Goal: Task Accomplishment & Management: Complete application form

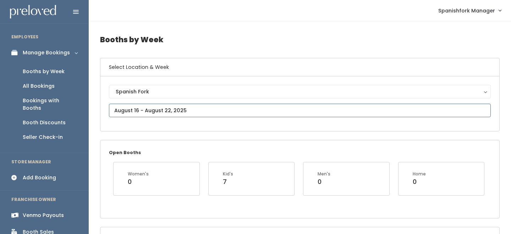
click at [172, 107] on input "text" at bounding box center [300, 110] width 382 height 13
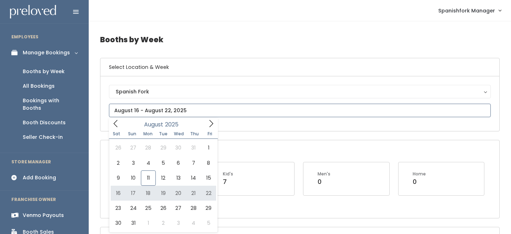
scroll to position [18, 0]
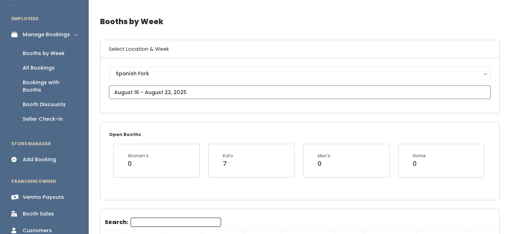
type input "August 30 to September 5"
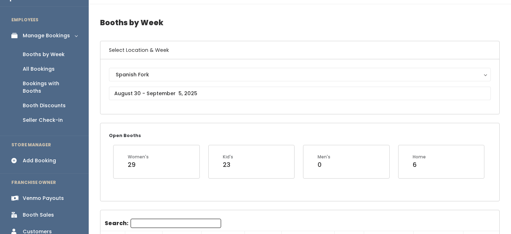
click at [158, 221] on input "Search:" at bounding box center [176, 223] width 90 height 9
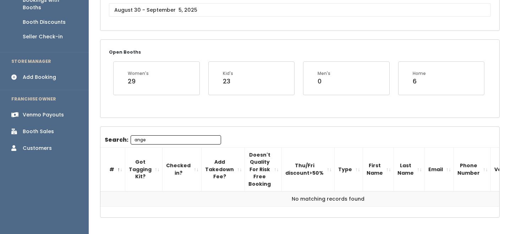
scroll to position [90, 0]
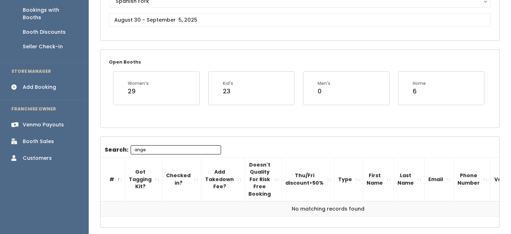
type input "ange"
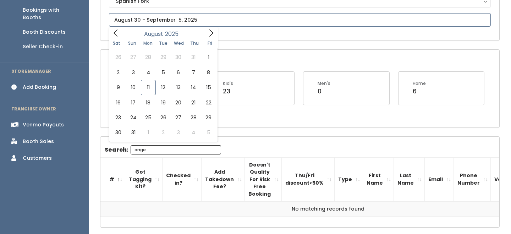
click at [164, 19] on input "text" at bounding box center [300, 19] width 382 height 13
click at [211, 30] on icon at bounding box center [211, 33] width 8 height 8
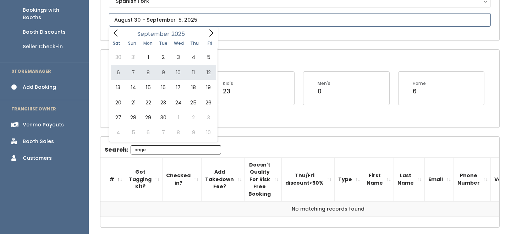
type input "September 6 to September 12"
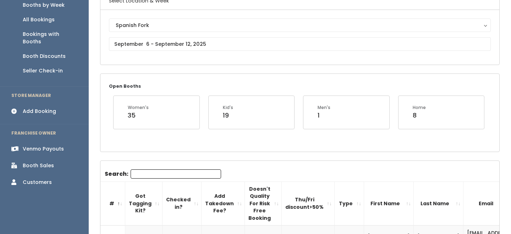
scroll to position [80, 0]
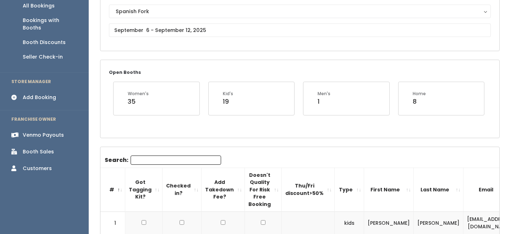
click at [154, 166] on div "Search:" at bounding box center [163, 161] width 116 height 12
click at [153, 164] on input "Search:" at bounding box center [176, 159] width 90 height 9
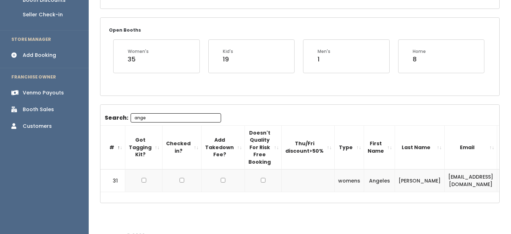
scroll to position [123, 0]
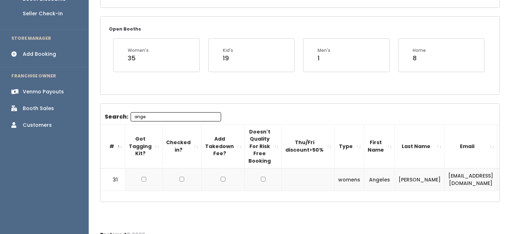
type input "ange"
click at [177, 117] on input "ange" at bounding box center [176, 116] width 90 height 9
click at [175, 117] on input "ange" at bounding box center [176, 116] width 90 height 9
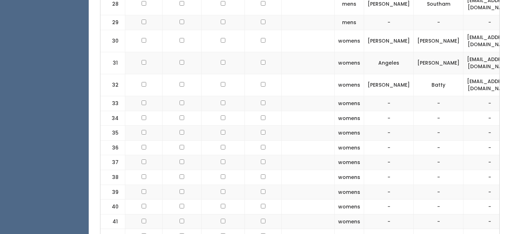
scroll to position [785, 0]
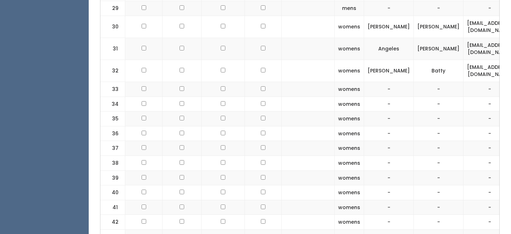
click at [463, 38] on td "ole_angeles@yahoo.com" at bounding box center [489, 49] width 53 height 22
copy tr "ole_angeles@yahoo.com"
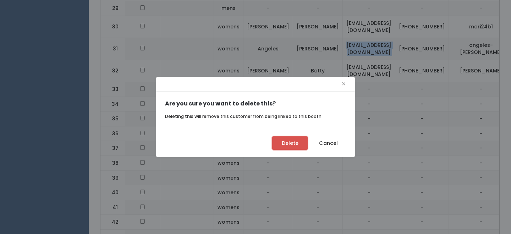
click at [287, 140] on button "Delete" at bounding box center [289, 142] width 35 height 13
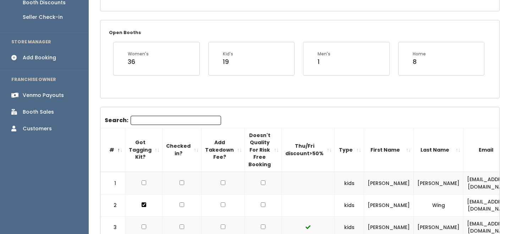
scroll to position [116, 0]
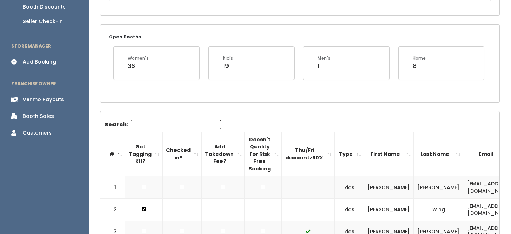
click at [49, 58] on div "Add Booking" at bounding box center [39, 61] width 33 height 7
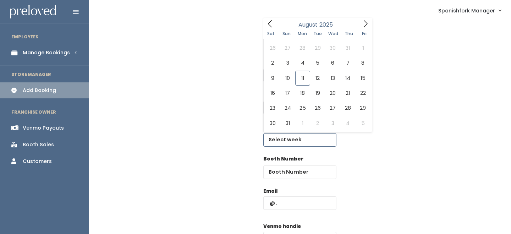
click at [286, 143] on input "text" at bounding box center [299, 139] width 73 height 13
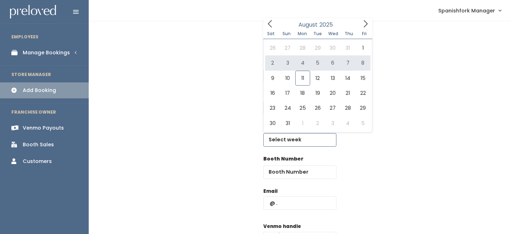
click at [367, 20] on icon at bounding box center [366, 24] width 8 height 8
type input "[DATE] to [DATE]"
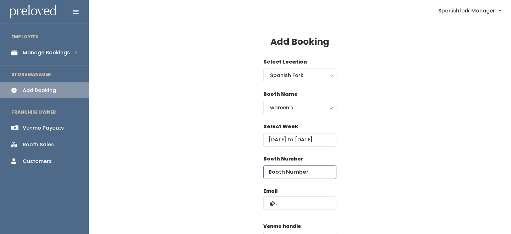
click at [291, 173] on input "number" at bounding box center [299, 171] width 73 height 13
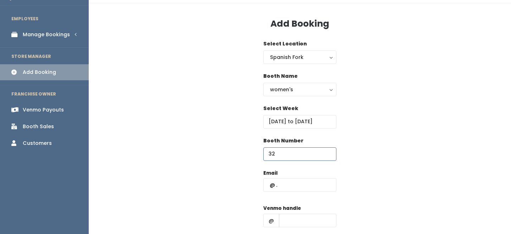
type input "33"
click at [286, 185] on input "text" at bounding box center [299, 184] width 73 height 13
paste input "ole_angeles@yahoo.com"
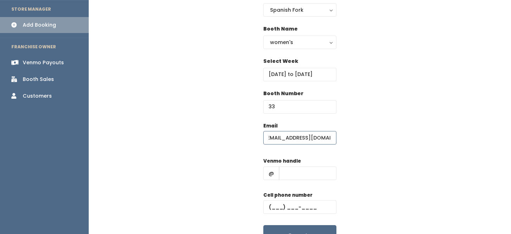
scroll to position [84, 0]
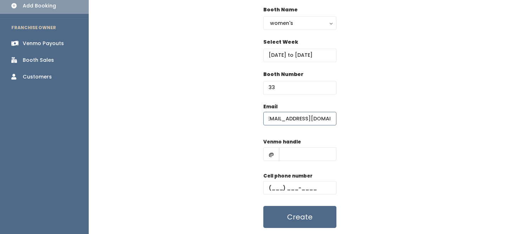
type input "ole_angeles@yahoo.com"
click at [300, 150] on input "text" at bounding box center [307, 153] width 57 height 13
type input "-"
click at [298, 185] on input "text" at bounding box center [299, 187] width 73 height 13
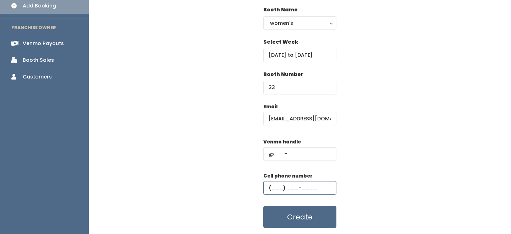
type input "(555) 555-5555"
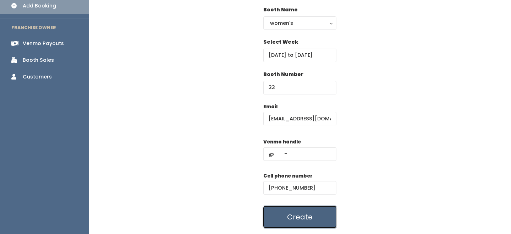
click at [296, 219] on button "Create" at bounding box center [299, 217] width 73 height 22
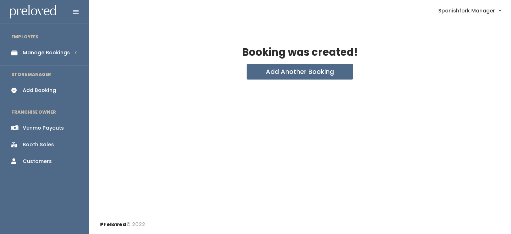
click at [44, 53] on div "Manage Bookings" at bounding box center [46, 52] width 47 height 7
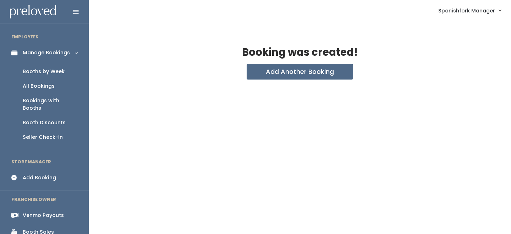
click at [59, 71] on div "Booths by Week" at bounding box center [44, 71] width 42 height 7
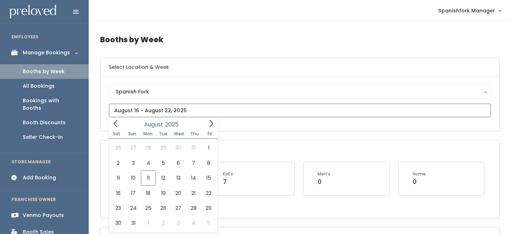
click at [208, 120] on icon at bounding box center [211, 124] width 8 height 8
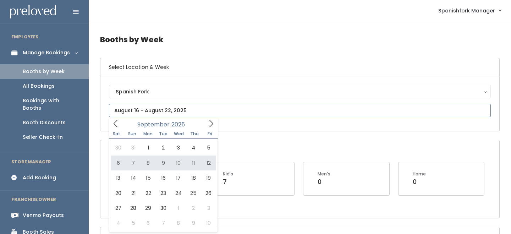
type input "September 6 to September 12"
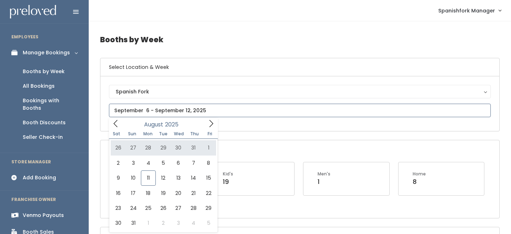
click at [212, 125] on icon at bounding box center [211, 124] width 8 height 8
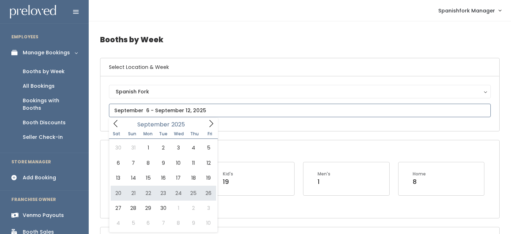
type input "[DATE] to [DATE]"
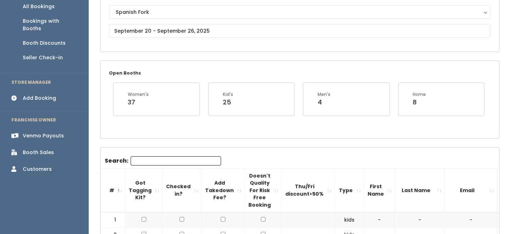
scroll to position [8, 0]
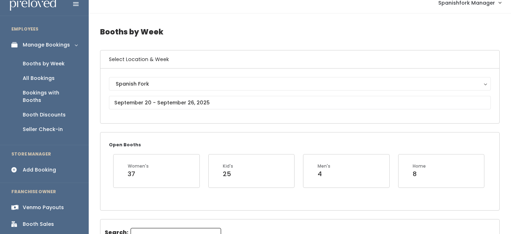
click at [46, 166] on div "Add Booking" at bounding box center [39, 169] width 33 height 7
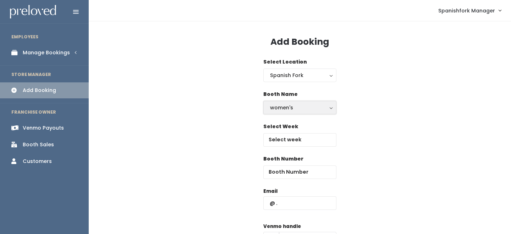
click at [272, 110] on div "women's" at bounding box center [300, 108] width 60 height 8
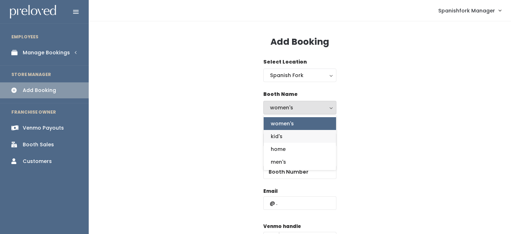
click at [282, 134] on link "kid's" at bounding box center [300, 136] width 72 height 13
select select "kids"
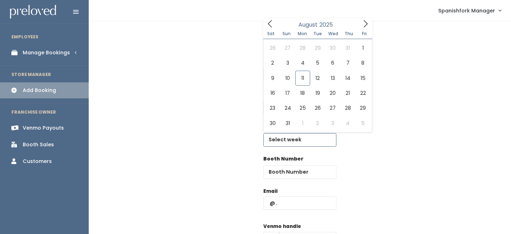
click at [287, 143] on input "text" at bounding box center [299, 139] width 73 height 13
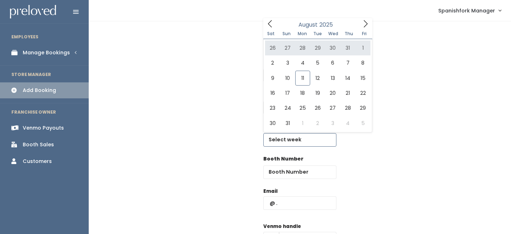
click at [367, 18] on span at bounding box center [365, 23] width 13 height 11
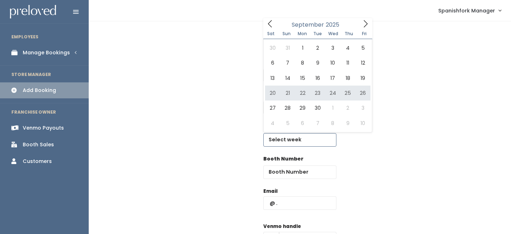
type input "September 20 to September 26"
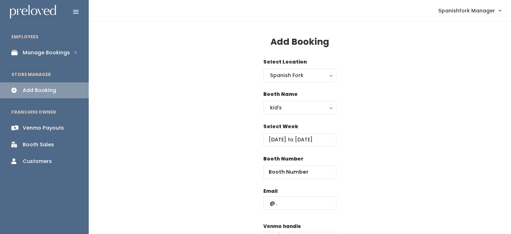
click at [291, 163] on div "Booth Number" at bounding box center [299, 167] width 73 height 24
click at [292, 169] on input "number" at bounding box center [299, 171] width 73 height 13
type input "1"
click at [282, 203] on input "text" at bounding box center [299, 202] width 73 height 13
paste input "kayyhales@gmail.com"
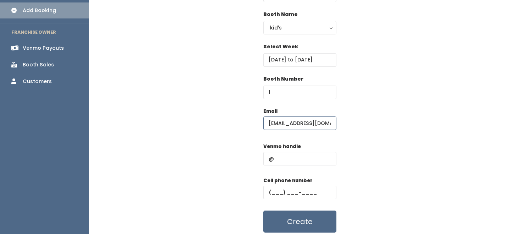
scroll to position [93, 0]
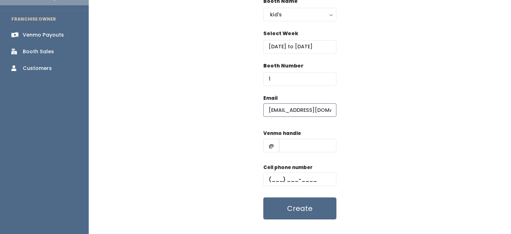
type input "kayyhales@gmail.com"
click at [295, 140] on input "text" at bounding box center [307, 145] width 57 height 13
type input "-"
click at [293, 180] on input "text" at bounding box center [299, 178] width 73 height 13
type input "[PHONE_NUMBER]"
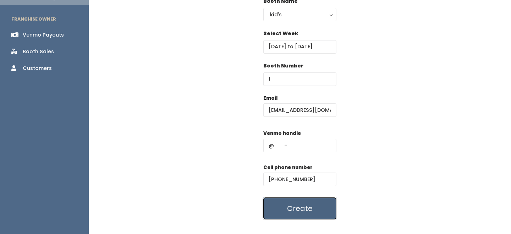
click at [298, 216] on button "Create" at bounding box center [299, 208] width 73 height 22
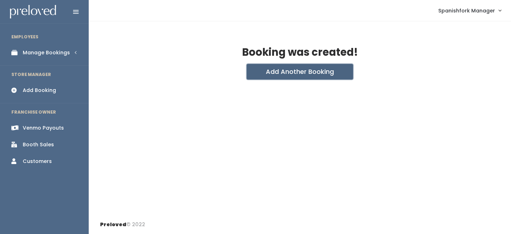
click at [260, 68] on button "Add Another Booking" at bounding box center [300, 72] width 106 height 16
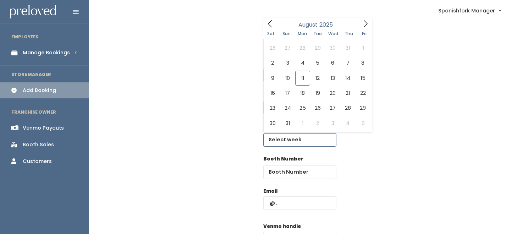
click at [277, 144] on input "text" at bounding box center [299, 139] width 73 height 13
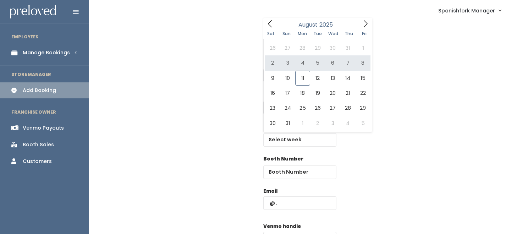
click at [364, 15] on div "Spanishfork Manager My bookings Account settings Logout" at bounding box center [301, 10] width 414 height 15
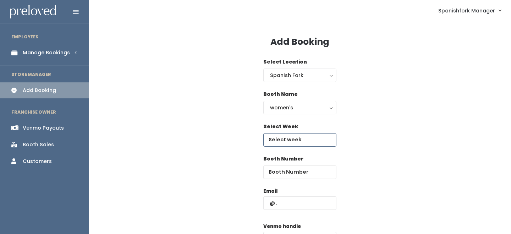
click at [320, 135] on input "text" at bounding box center [299, 139] width 73 height 13
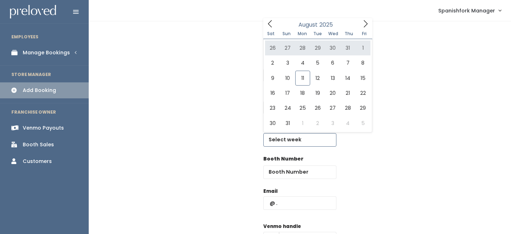
click at [365, 20] on icon at bounding box center [366, 24] width 8 height 8
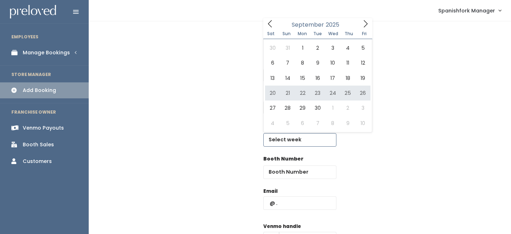
type input "September 20 to September 26"
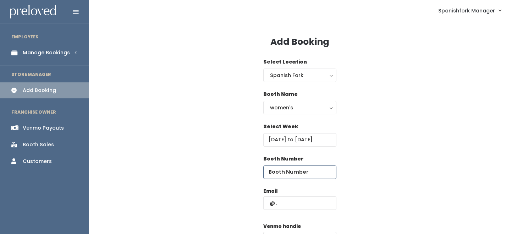
click at [278, 172] on input "number" at bounding box center [299, 171] width 73 height 13
type input "31"
click at [286, 205] on input "text" at bounding box center [299, 202] width 73 height 13
paste input "kayyhales@gmail.com"
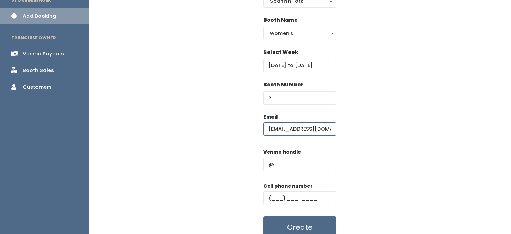
scroll to position [106, 0]
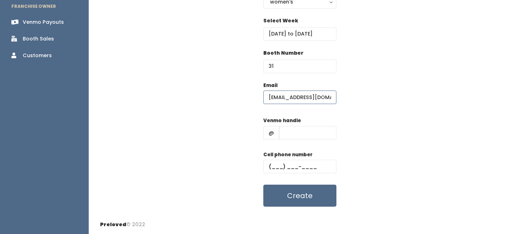
type input "kayyhales@gmail.com"
click at [290, 135] on input "text" at bounding box center [307, 132] width 57 height 13
type input "-"
click at [302, 163] on input "text" at bounding box center [299, 166] width 73 height 13
type input "(555) 555-5555"
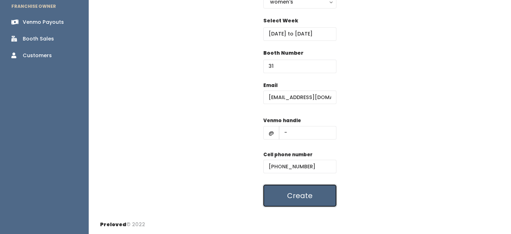
click at [307, 200] on button "Create" at bounding box center [299, 196] width 73 height 22
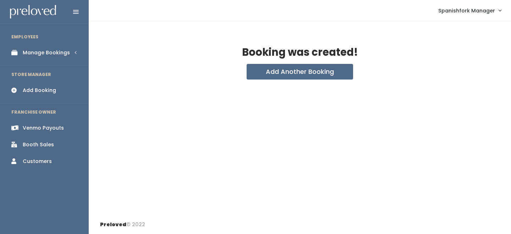
click at [37, 61] on ul "EMPLOYEES Manage Bookings Booths by Week All Bookings Bookings with Booths Boot…" at bounding box center [44, 131] width 89 height 206
click at [42, 57] on link "Manage Bookings" at bounding box center [44, 53] width 89 height 16
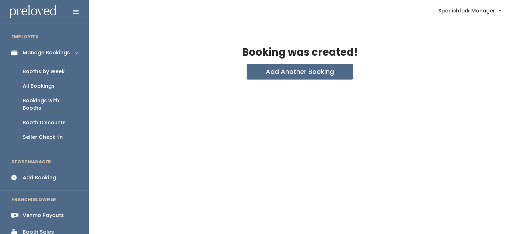
click at [55, 70] on div "Booths by Week" at bounding box center [44, 71] width 42 height 7
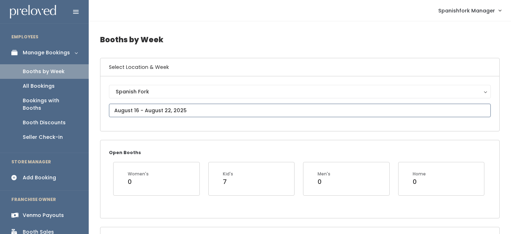
click at [178, 110] on input "text" at bounding box center [300, 110] width 382 height 13
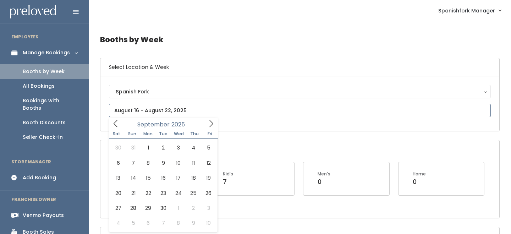
click at [209, 124] on icon at bounding box center [211, 124] width 8 height 8
type input "[DATE] to [DATE]"
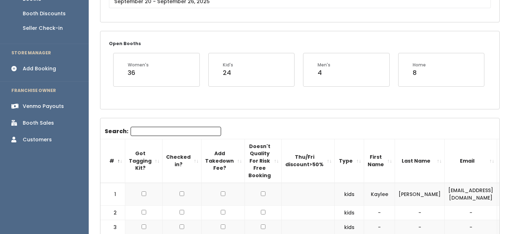
scroll to position [101, 0]
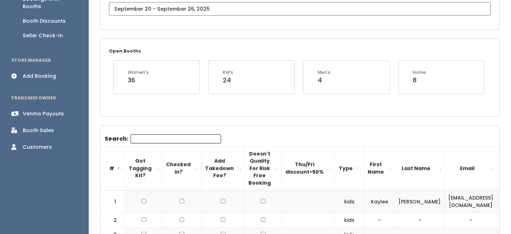
click at [156, 5] on input "text" at bounding box center [300, 8] width 382 height 13
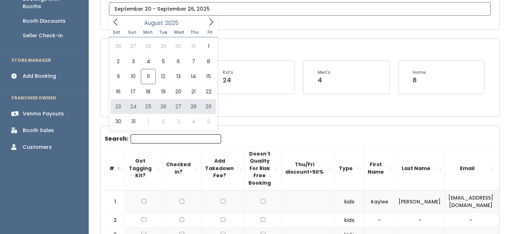
type input "August 23 to August 29"
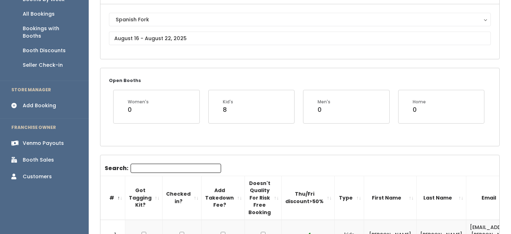
scroll to position [71, 0]
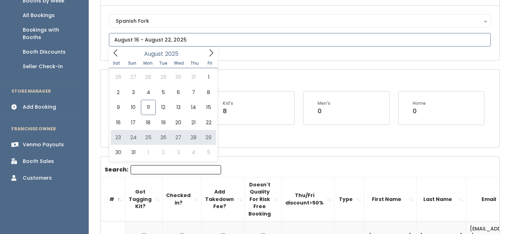
type input "August 23 to August 29"
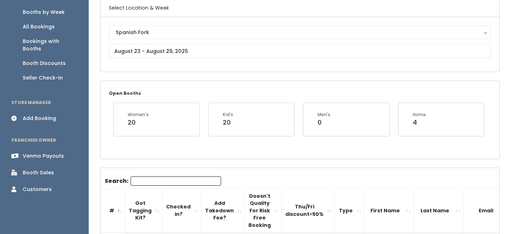
scroll to position [38, 0]
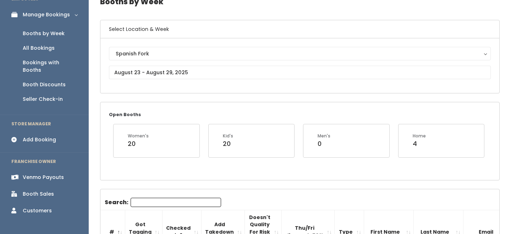
click at [44, 136] on div "Add Booking" at bounding box center [39, 139] width 33 height 7
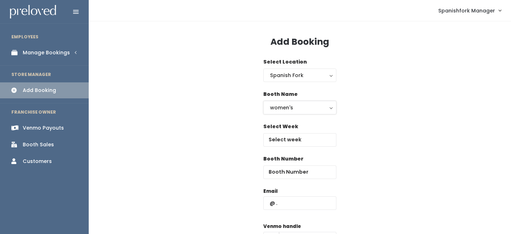
click at [291, 113] on button "women's" at bounding box center [299, 107] width 73 height 13
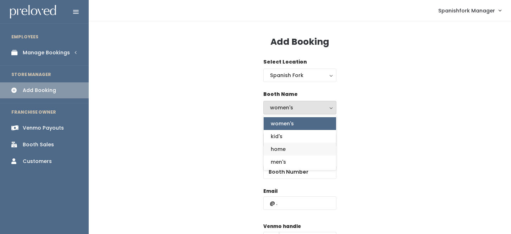
click at [283, 148] on span "home" at bounding box center [278, 149] width 15 height 8
select select "home"
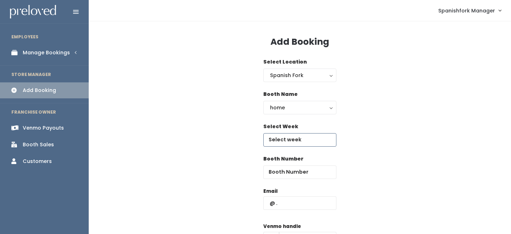
click at [287, 133] on input "text" at bounding box center [299, 139] width 73 height 13
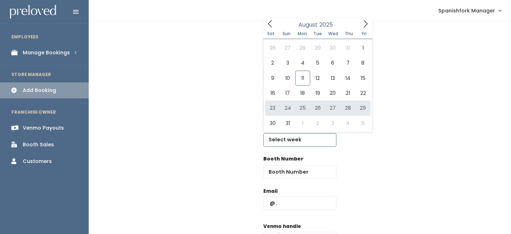
type input "[DATE] to [DATE]"
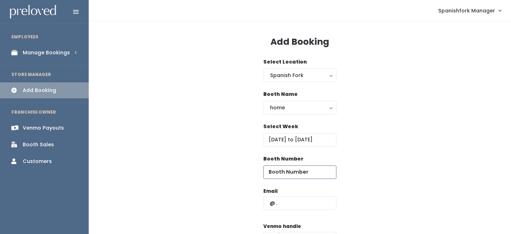
click at [280, 167] on input "number" at bounding box center [299, 171] width 73 height 13
type input "69"
click at [284, 206] on input "text" at bounding box center [299, 202] width 73 height 13
paste input "brookemdraper81@gmail.com"
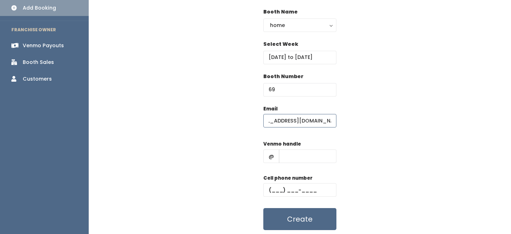
scroll to position [101, 0]
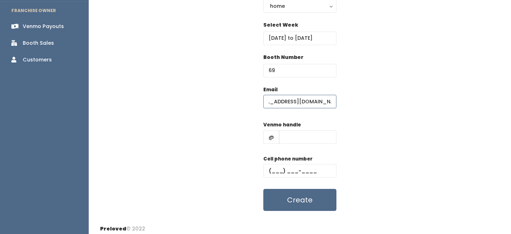
type input "brookemdraper81@gmail.com"
click at [296, 138] on input "text" at bounding box center [307, 136] width 57 height 13
type input "-"
click at [306, 172] on input "text" at bounding box center [299, 170] width 73 height 13
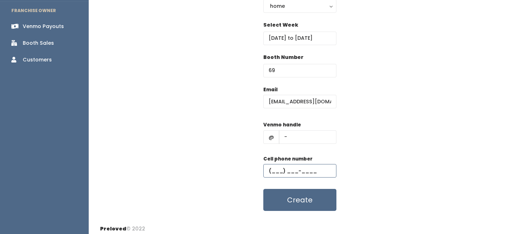
type input "(555) 555-5555"
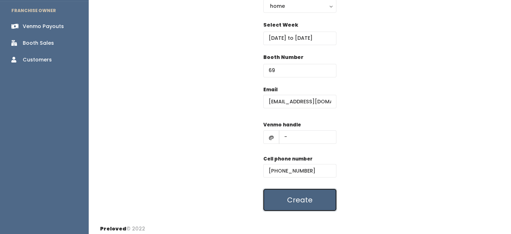
click at [308, 198] on button "Create" at bounding box center [299, 200] width 73 height 22
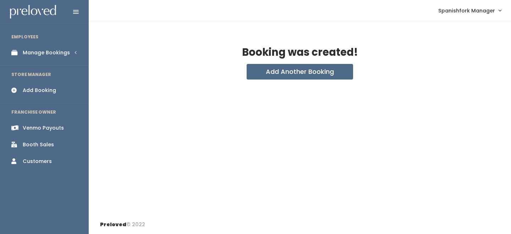
click at [67, 44] on li "EMPLOYEES" at bounding box center [44, 36] width 89 height 15
click at [68, 47] on link "Manage Bookings" at bounding box center [44, 53] width 89 height 16
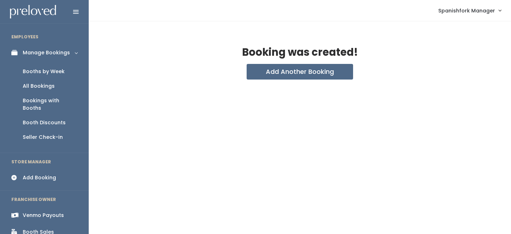
click at [60, 65] on link "Booths by Week" at bounding box center [44, 71] width 89 height 15
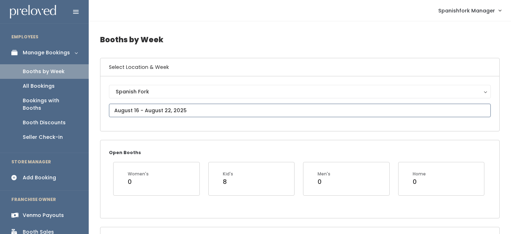
click at [158, 104] on input "text" at bounding box center [300, 110] width 382 height 13
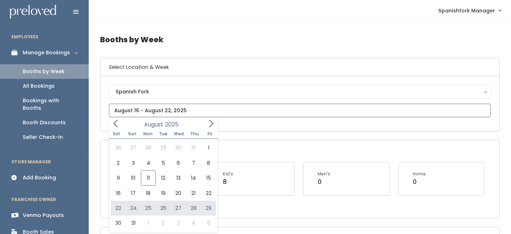
type input "[DATE] to [DATE]"
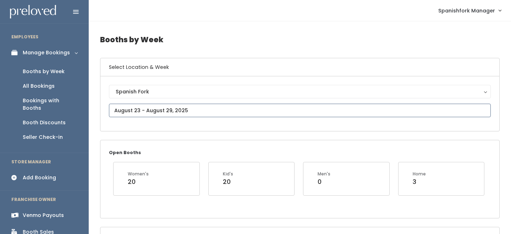
click at [146, 110] on input "text" at bounding box center [300, 110] width 382 height 13
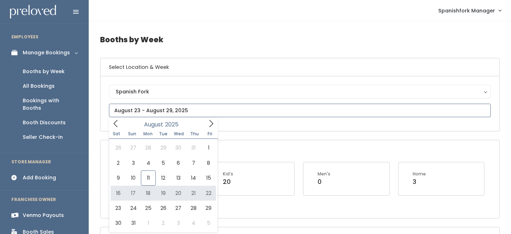
type input "[DATE] to [DATE]"
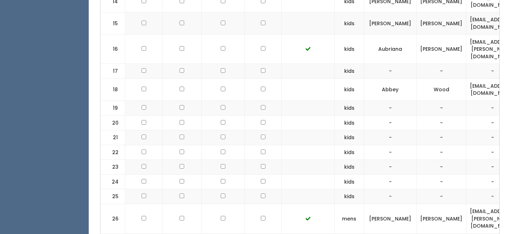
scroll to position [609, 0]
